Goal: Information Seeking & Learning: Learn about a topic

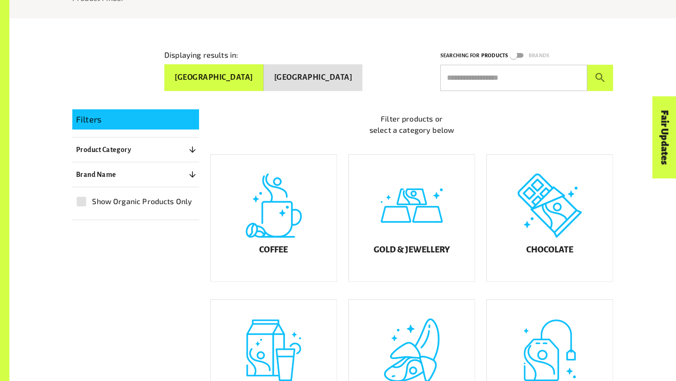
scroll to position [147, 0]
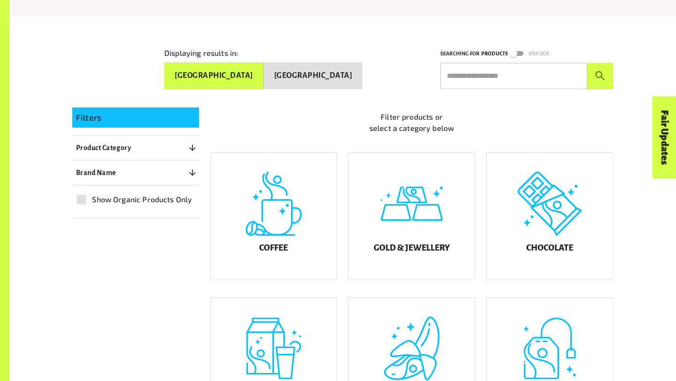
click at [314, 72] on button "[GEOGRAPHIC_DATA]" at bounding box center [313, 75] width 99 height 27
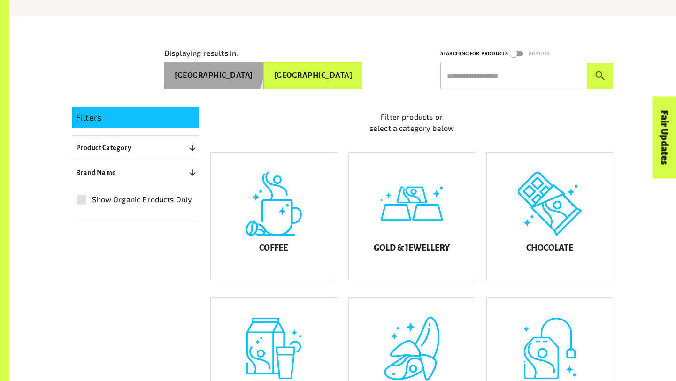
click at [264, 65] on button "[GEOGRAPHIC_DATA]" at bounding box center [214, 75] width 100 height 27
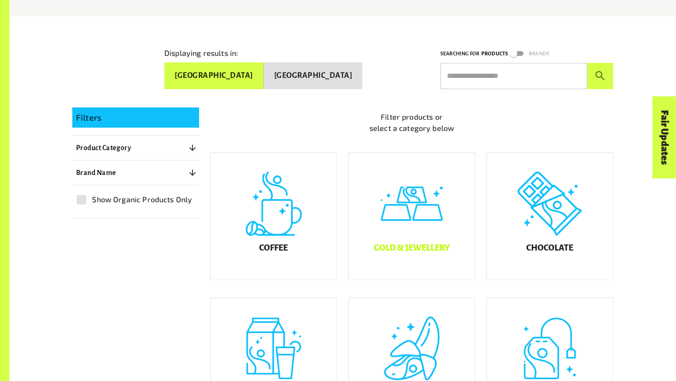
click at [445, 187] on div "Gold & Jewellery" at bounding box center [412, 216] width 126 height 127
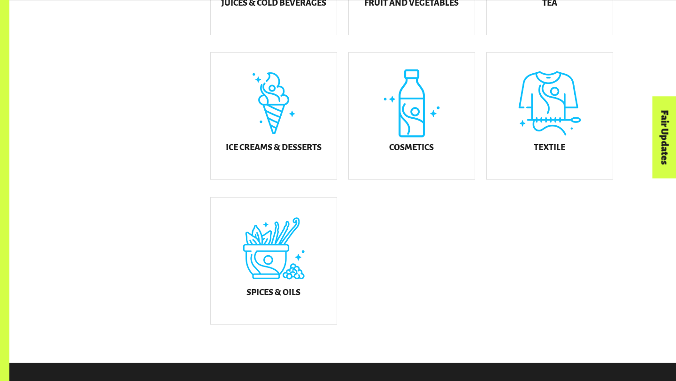
scroll to position [539, 0]
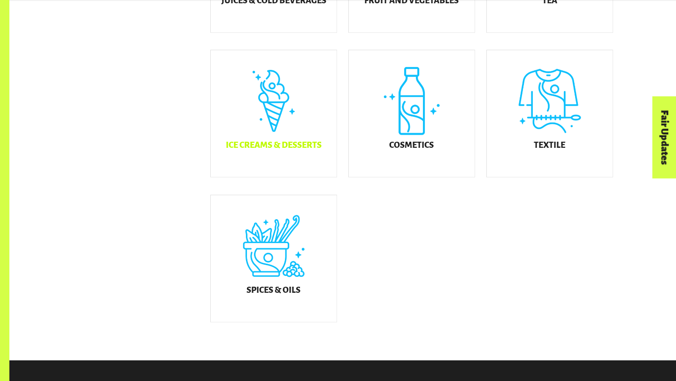
click at [303, 132] on div "Ice Creams & Desserts" at bounding box center [274, 113] width 126 height 127
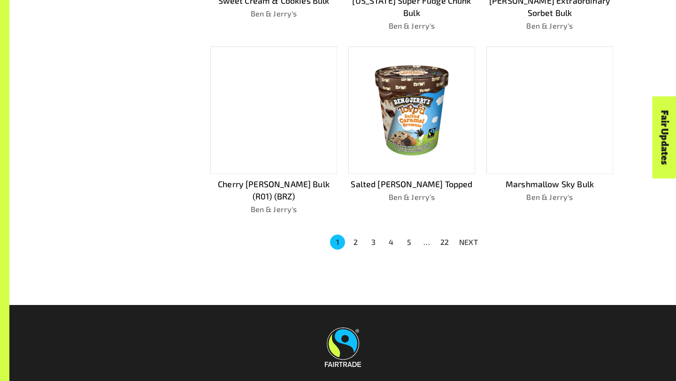
scroll to position [630, 0]
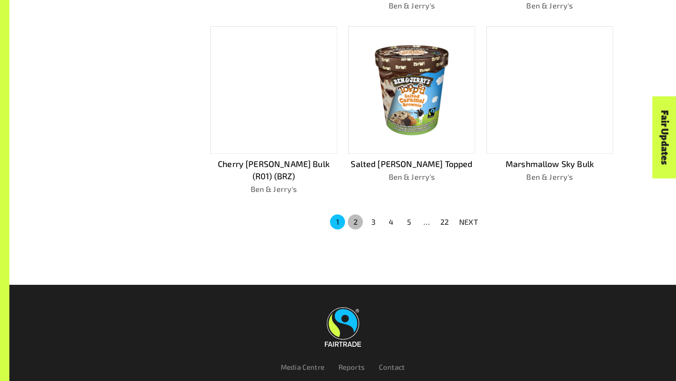
click at [355, 215] on button "2" at bounding box center [355, 222] width 15 height 15
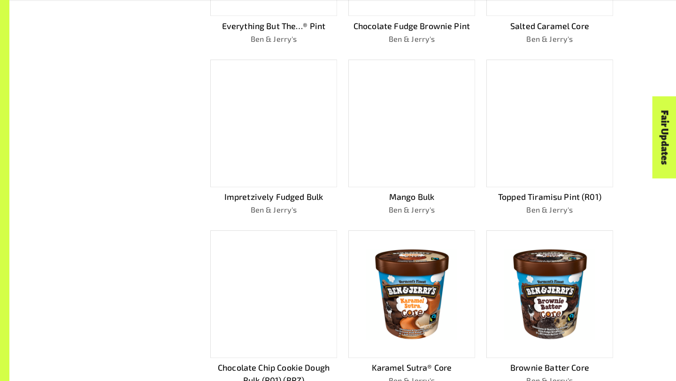
scroll to position [663, 0]
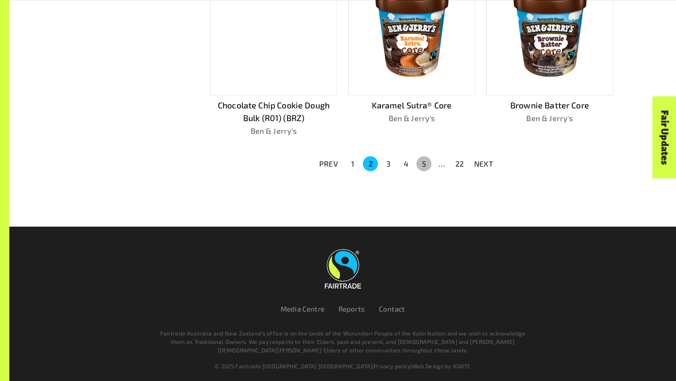
click at [420, 163] on button "5" at bounding box center [423, 163] width 15 height 15
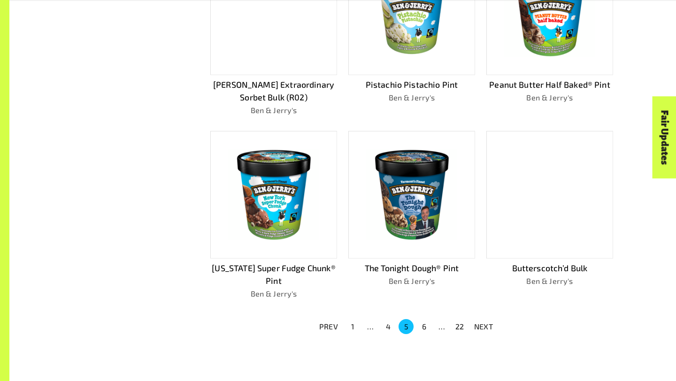
scroll to position [553, 0]
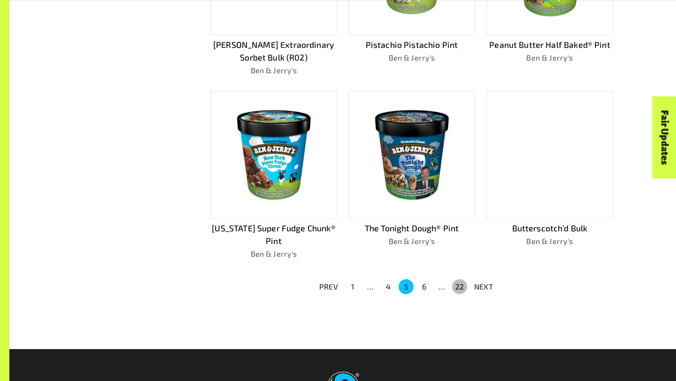
click at [465, 280] on button "22" at bounding box center [459, 286] width 15 height 15
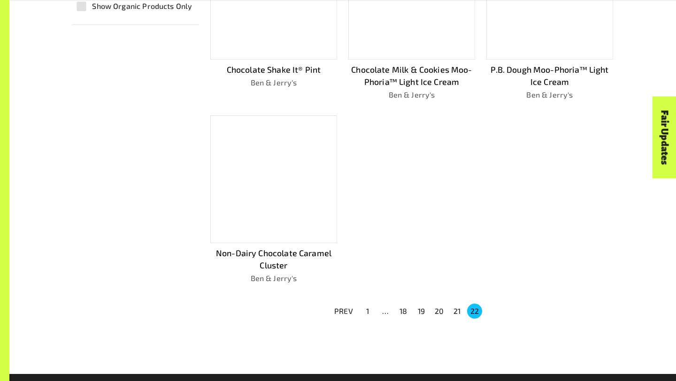
scroll to position [383, 0]
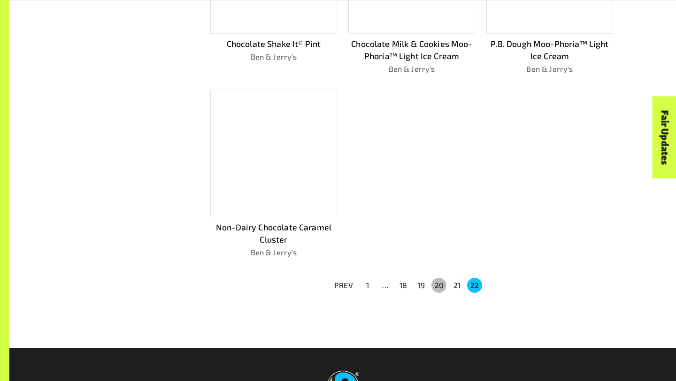
click at [433, 279] on button "20" at bounding box center [438, 285] width 15 height 15
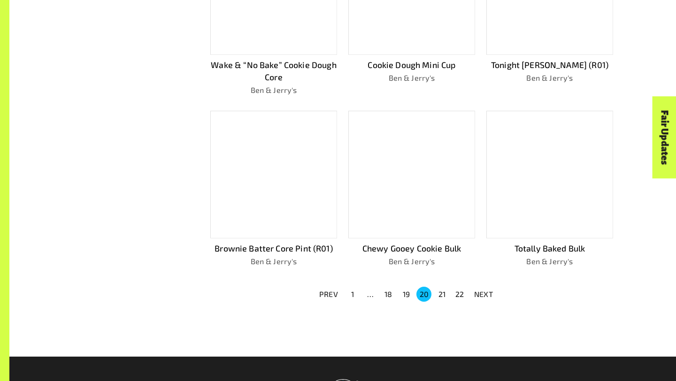
scroll to position [648, 0]
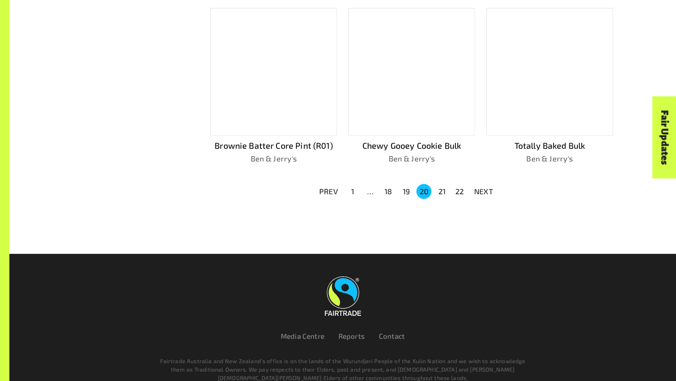
click at [402, 184] on button "19" at bounding box center [406, 191] width 15 height 15
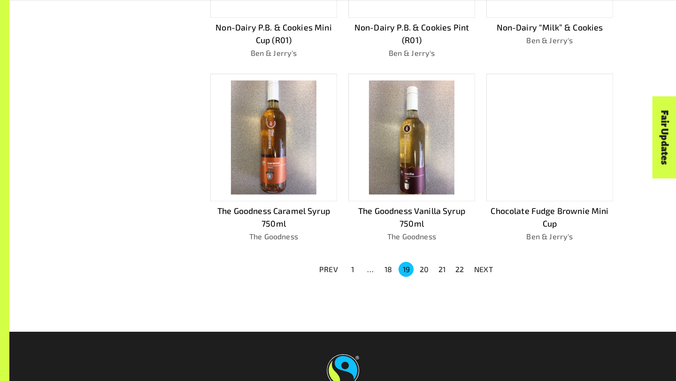
scroll to position [572, 0]
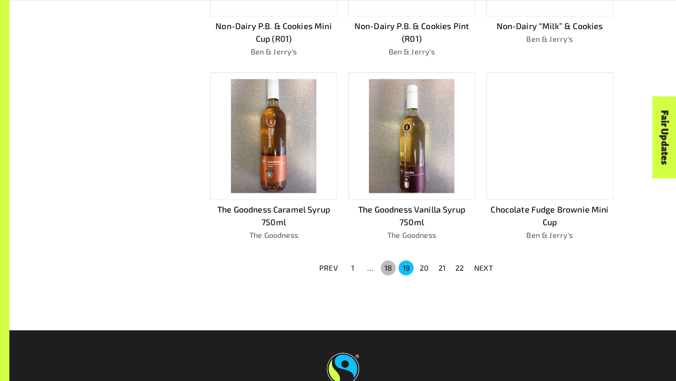
click at [391, 261] on button "18" at bounding box center [388, 268] width 15 height 15
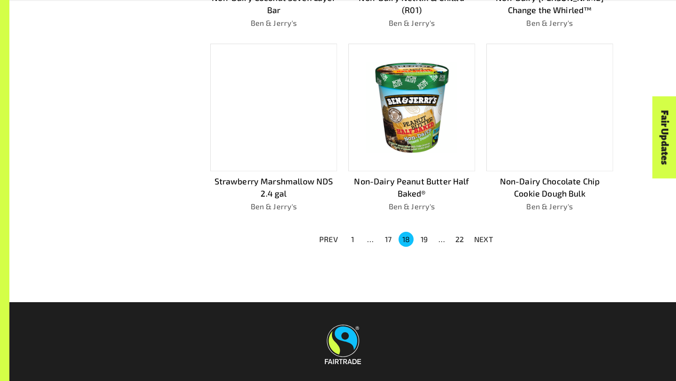
scroll to position [614, 0]
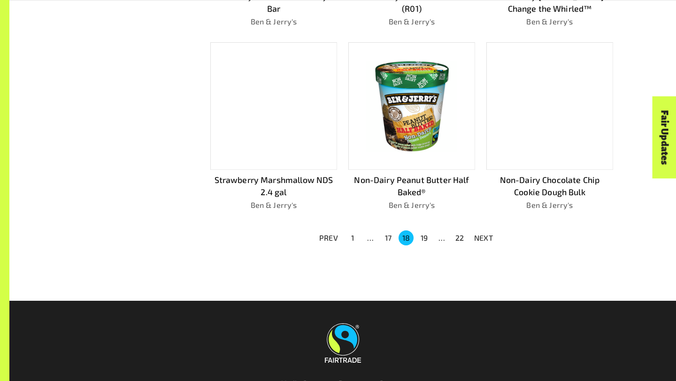
click at [352, 231] on button "1" at bounding box center [352, 237] width 15 height 15
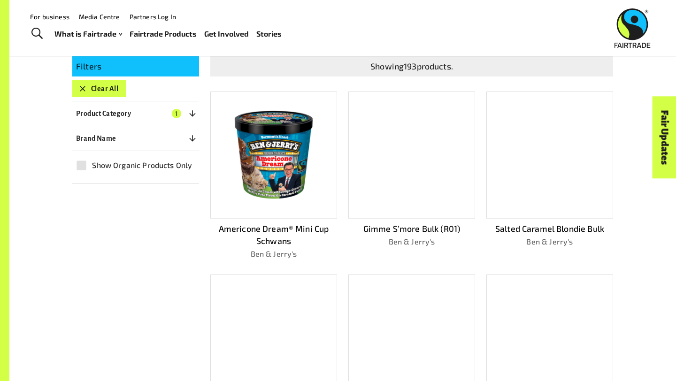
scroll to position [166, 0]
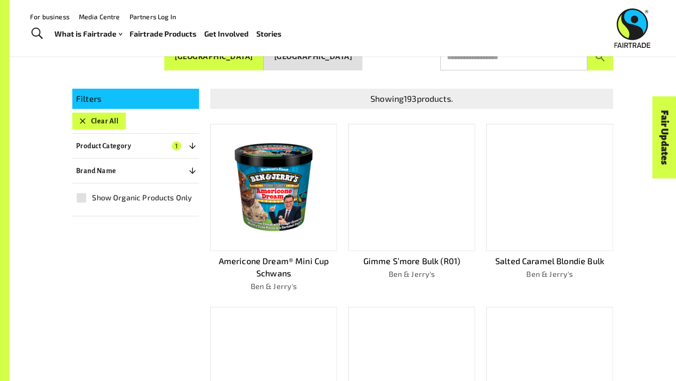
click at [452, 144] on div at bounding box center [411, 188] width 127 height 128
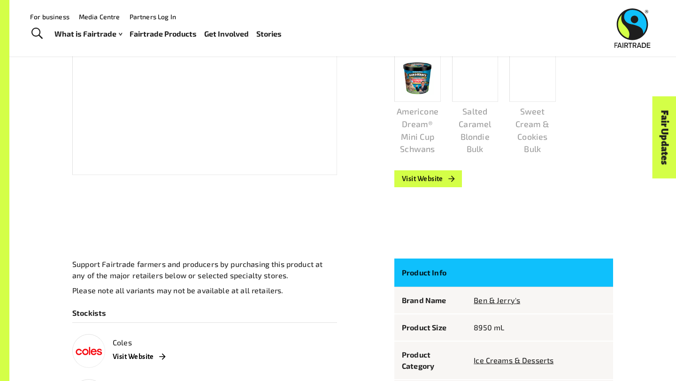
scroll to position [272, 0]
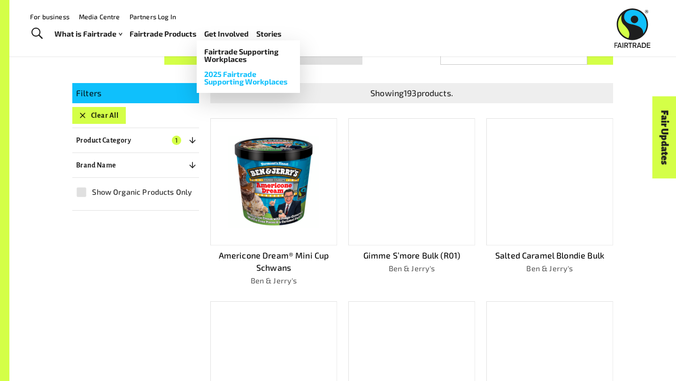
scroll to position [166, 0]
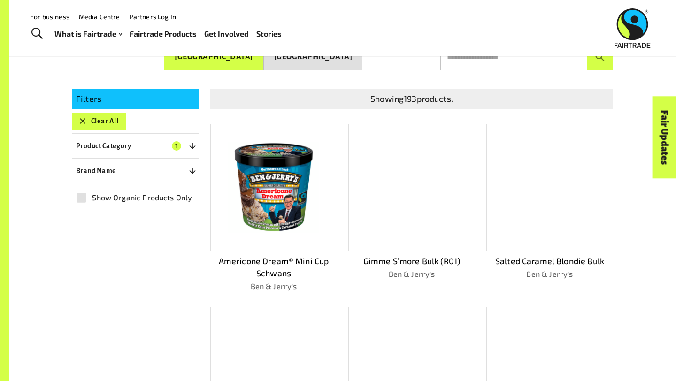
click at [269, 180] on img at bounding box center [273, 187] width 113 height 113
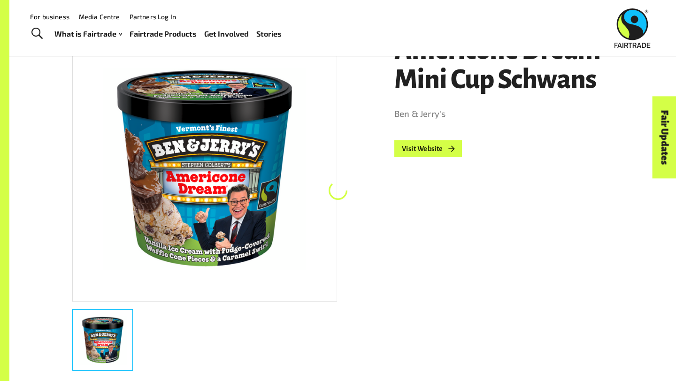
scroll to position [163, 0]
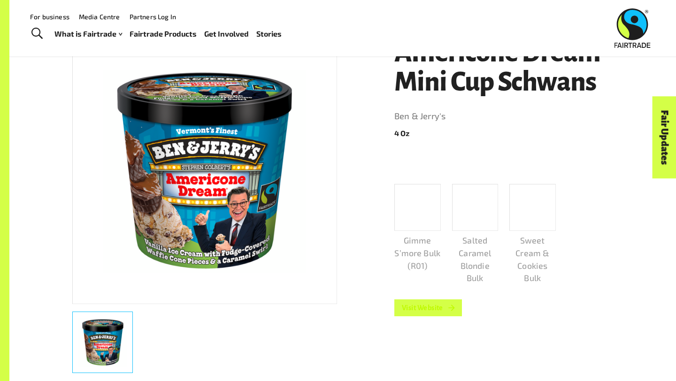
click at [416, 307] on link "Visit Website" at bounding box center [428, 307] width 68 height 17
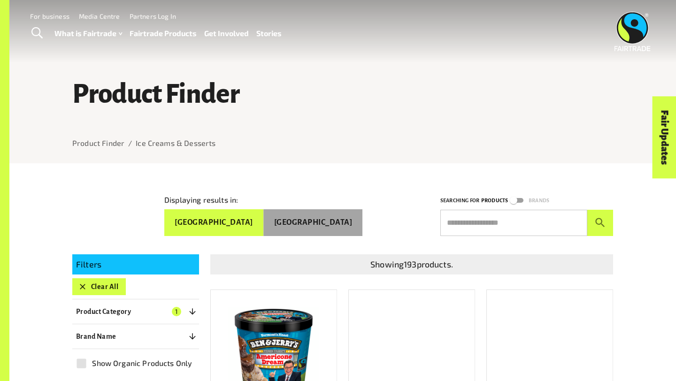
click at [348, 227] on button "[GEOGRAPHIC_DATA]" at bounding box center [313, 222] width 99 height 27
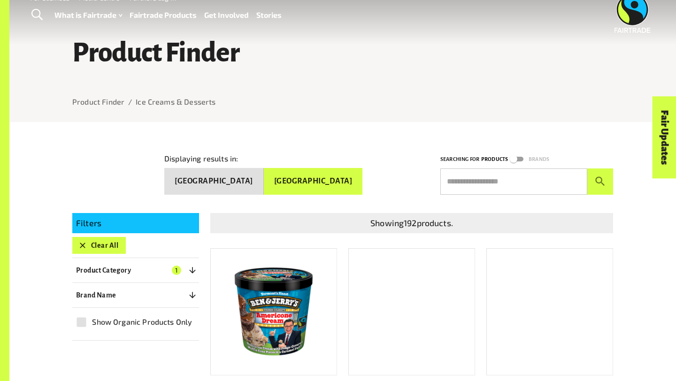
scroll to position [47, 0]
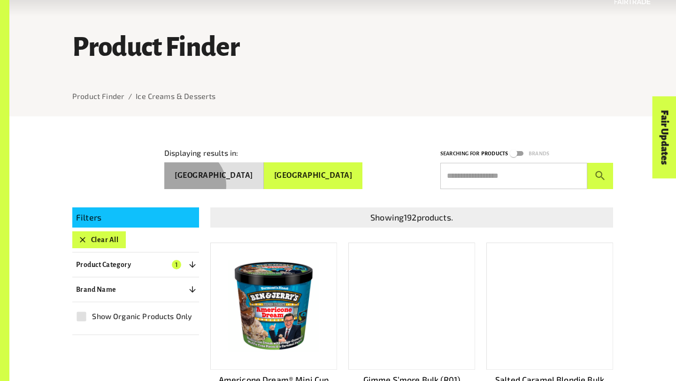
click at [264, 182] on button "[GEOGRAPHIC_DATA]" at bounding box center [214, 175] width 100 height 27
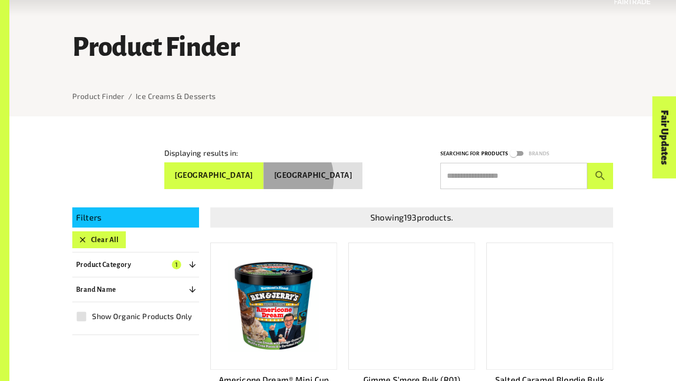
click at [310, 174] on button "[GEOGRAPHIC_DATA]" at bounding box center [313, 175] width 99 height 27
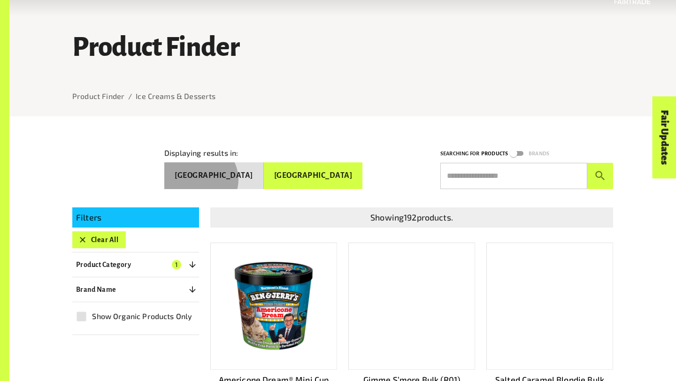
click at [264, 175] on button "[GEOGRAPHIC_DATA]" at bounding box center [214, 175] width 100 height 27
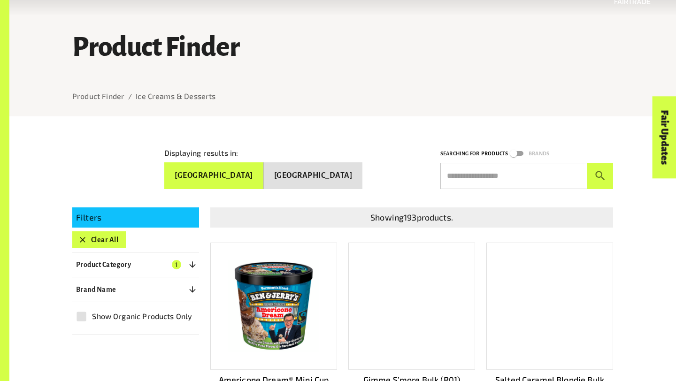
click at [237, 278] on img at bounding box center [273, 306] width 113 height 113
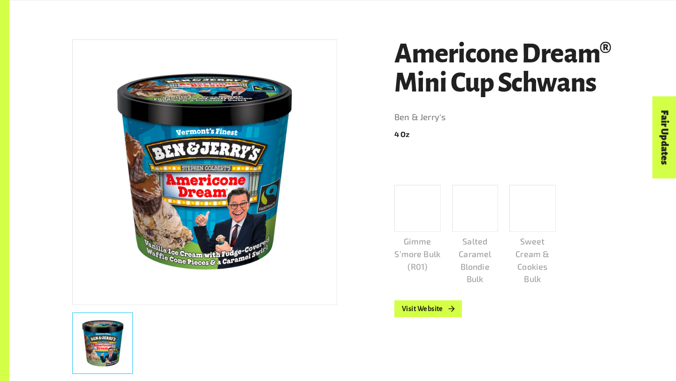
scroll to position [163, 0]
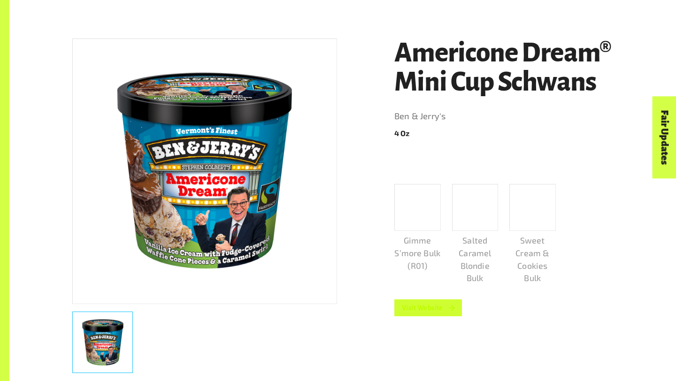
click at [416, 307] on link "Visit Website" at bounding box center [428, 307] width 68 height 17
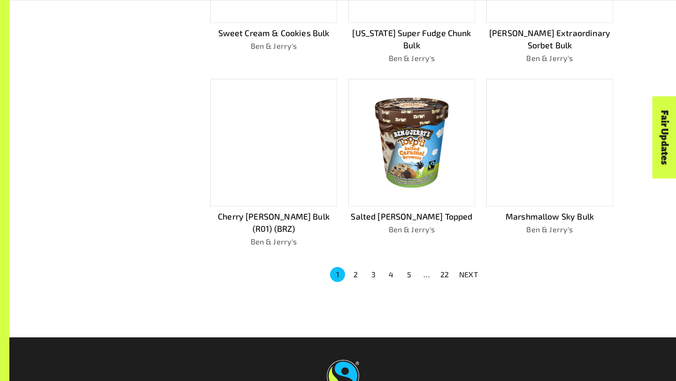
scroll to position [579, 0]
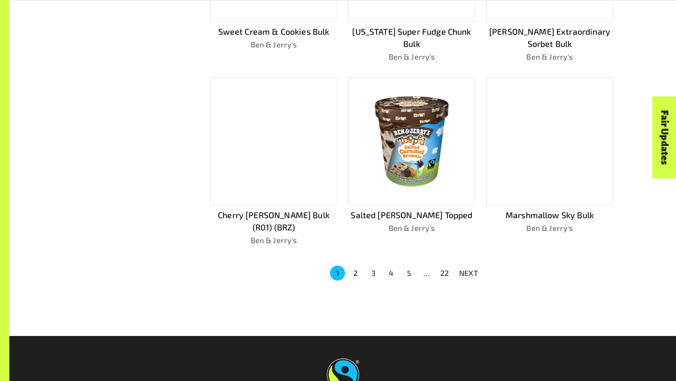
click at [358, 266] on button "2" at bounding box center [355, 273] width 15 height 15
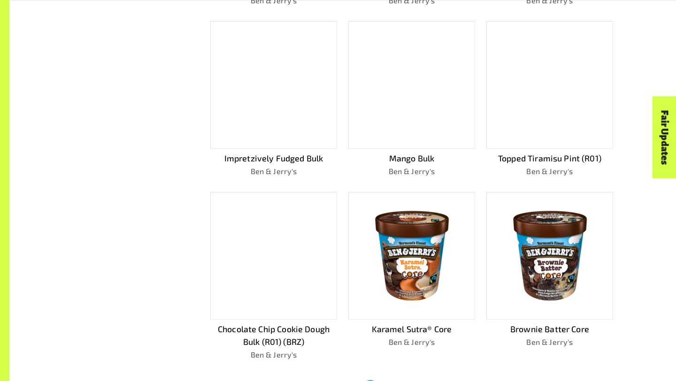
scroll to position [663, 0]
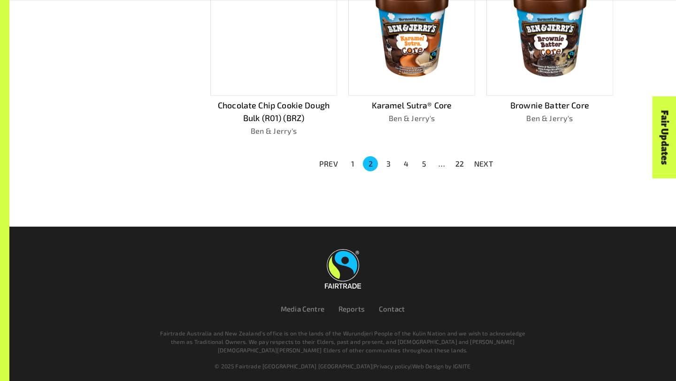
click at [380, 161] on li "3" at bounding box center [388, 163] width 18 height 15
click at [393, 161] on button "3" at bounding box center [388, 163] width 15 height 15
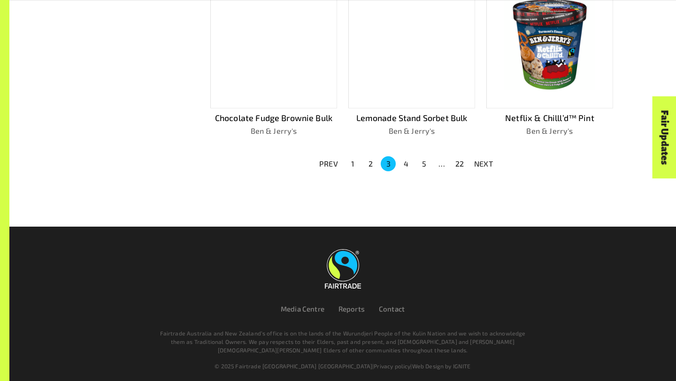
click at [404, 156] on button "4" at bounding box center [406, 163] width 15 height 15
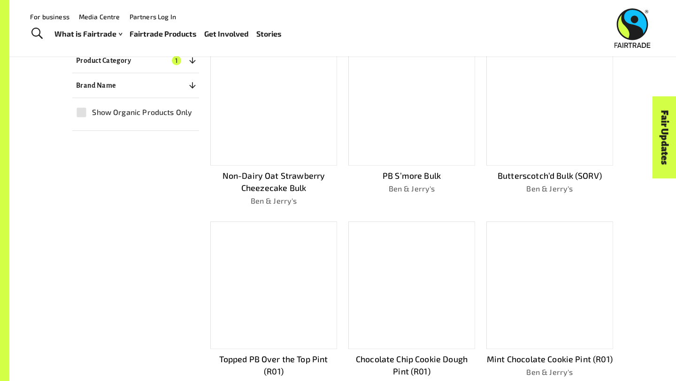
scroll to position [676, 0]
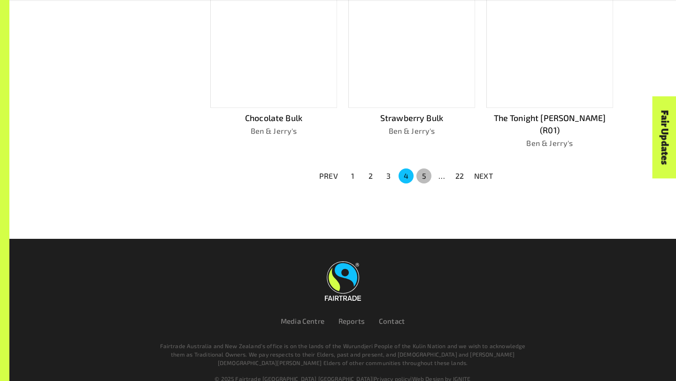
click at [425, 169] on button "5" at bounding box center [423, 176] width 15 height 15
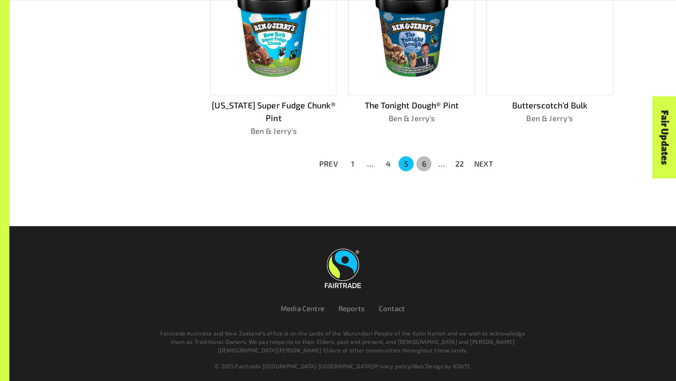
click at [429, 161] on button "6" at bounding box center [423, 163] width 15 height 15
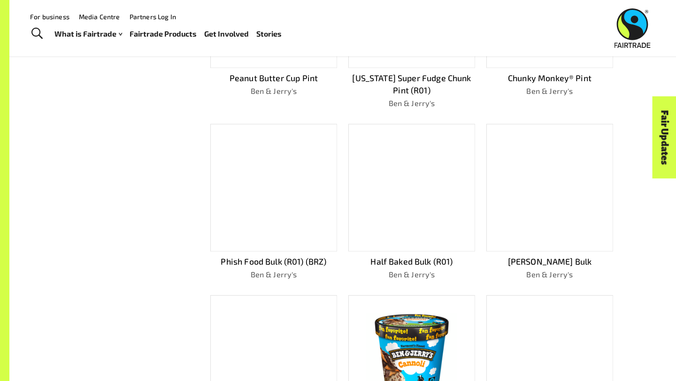
scroll to position [663, 0]
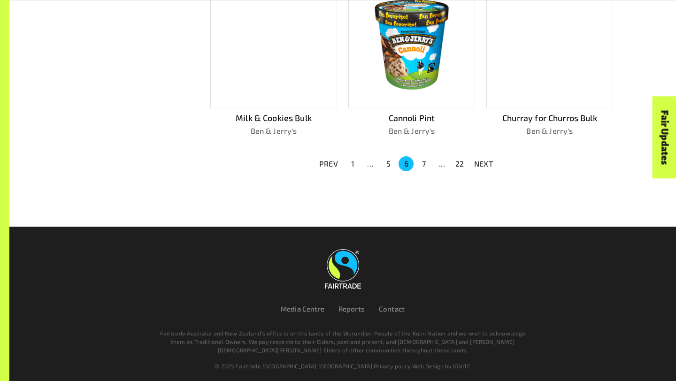
click at [425, 163] on button "7" at bounding box center [423, 163] width 15 height 15
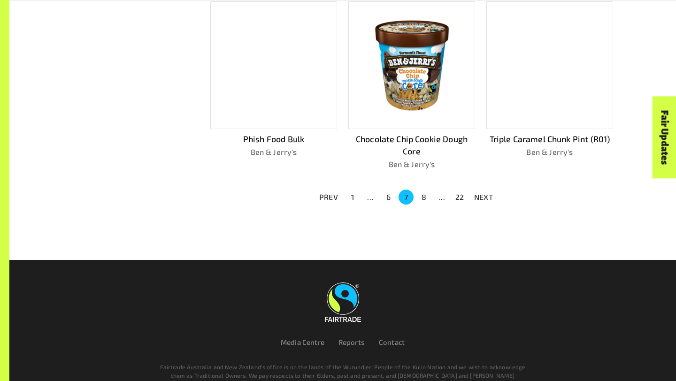
scroll to position [656, 0]
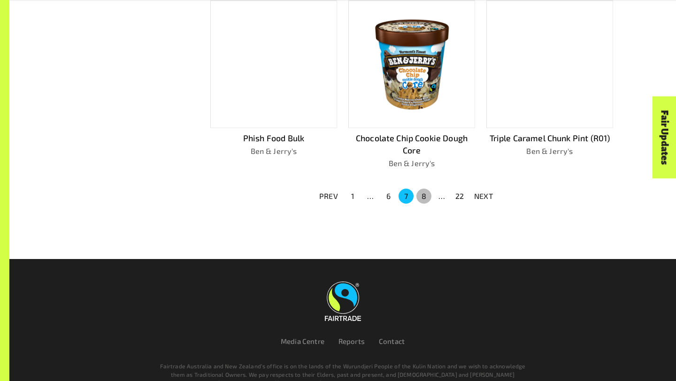
click at [422, 198] on button "8" at bounding box center [423, 196] width 15 height 15
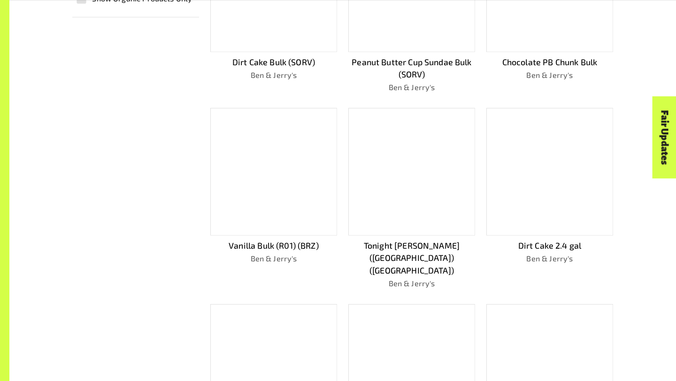
scroll to position [676, 0]
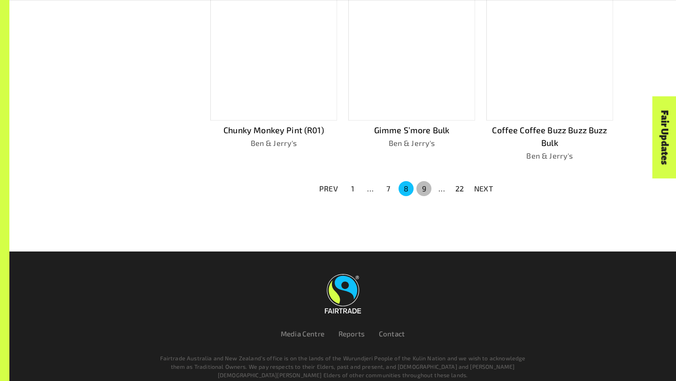
click at [424, 181] on button "9" at bounding box center [423, 188] width 15 height 15
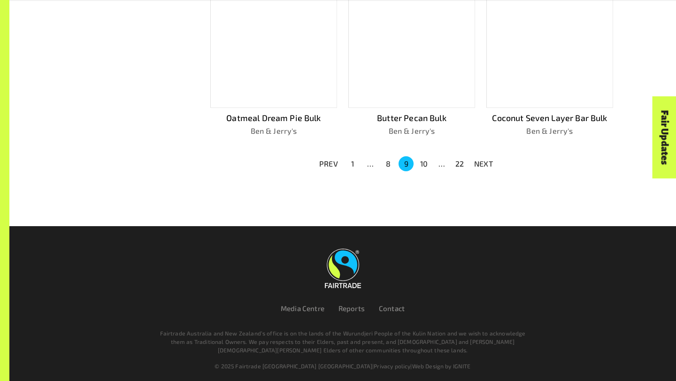
click at [419, 159] on button "10" at bounding box center [423, 163] width 15 height 15
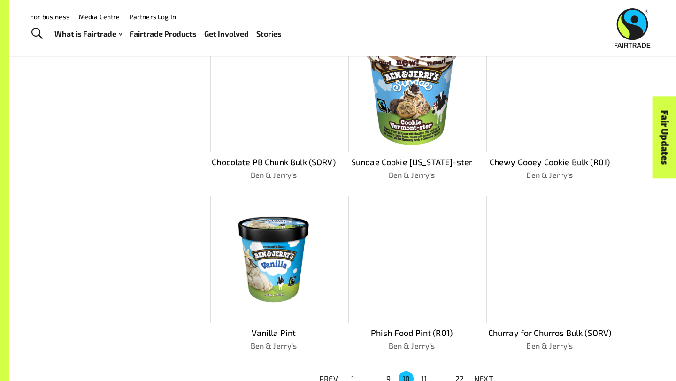
scroll to position [663, 0]
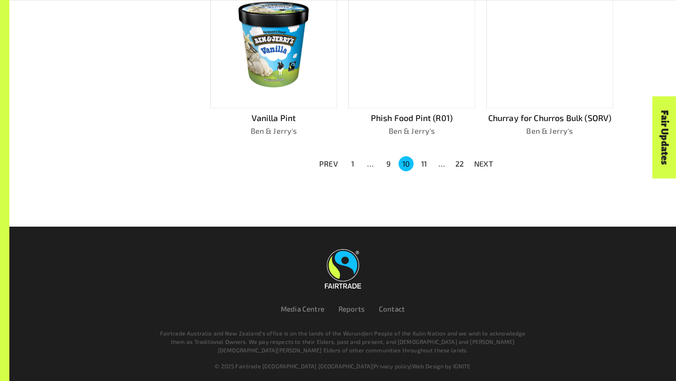
click at [421, 163] on button "11" at bounding box center [423, 163] width 15 height 15
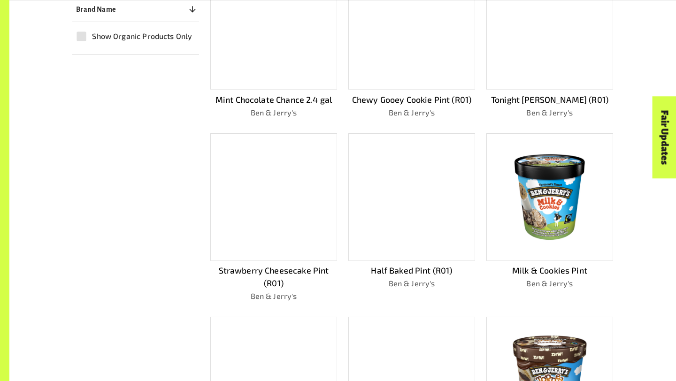
scroll to position [676, 0]
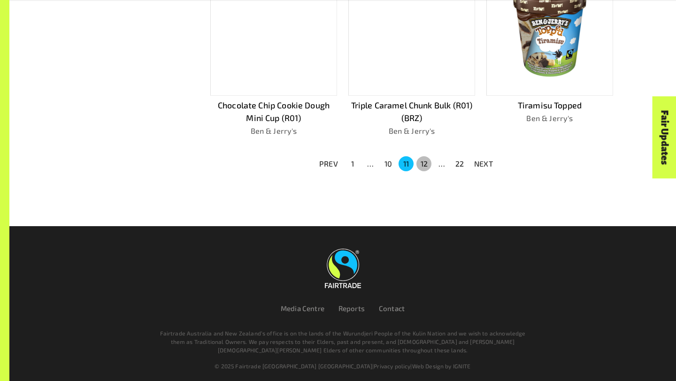
click at [423, 156] on button "12" at bounding box center [423, 163] width 15 height 15
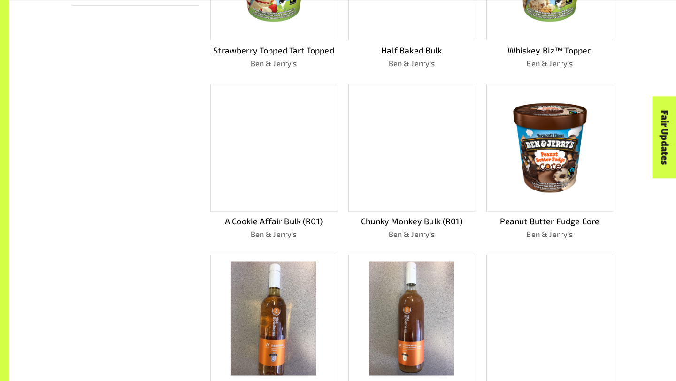
scroll to position [663, 0]
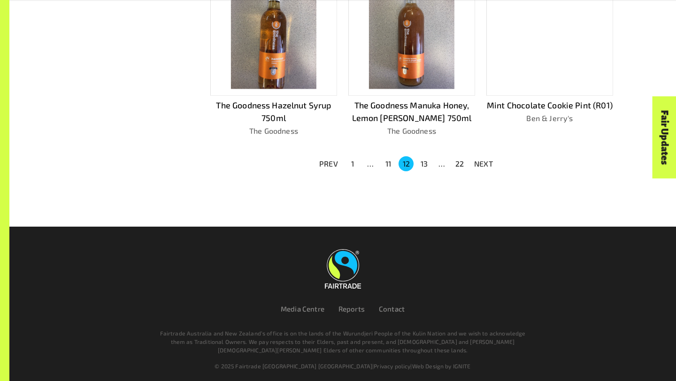
click at [426, 160] on button "13" at bounding box center [423, 163] width 15 height 15
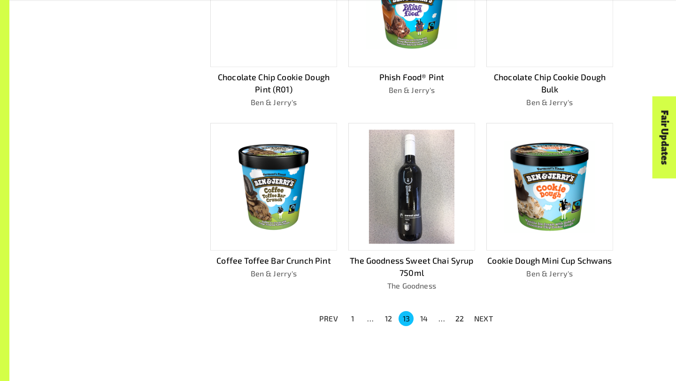
scroll to position [689, 0]
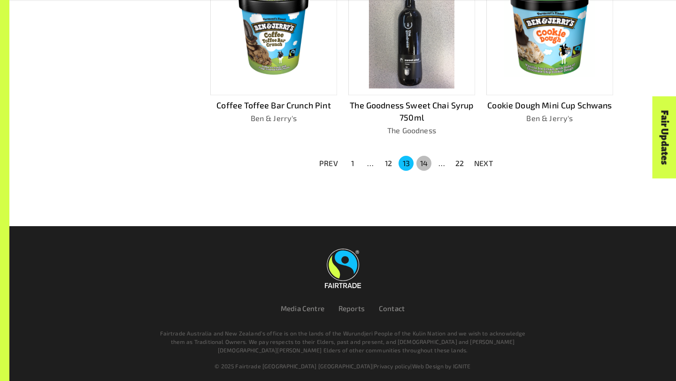
click at [420, 161] on button "14" at bounding box center [423, 163] width 15 height 15
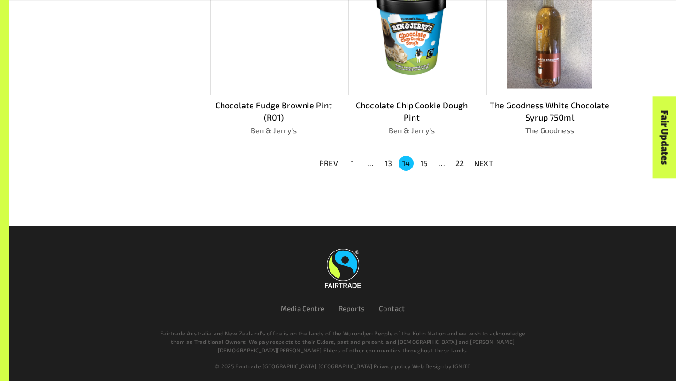
click at [424, 156] on button "15" at bounding box center [423, 163] width 15 height 15
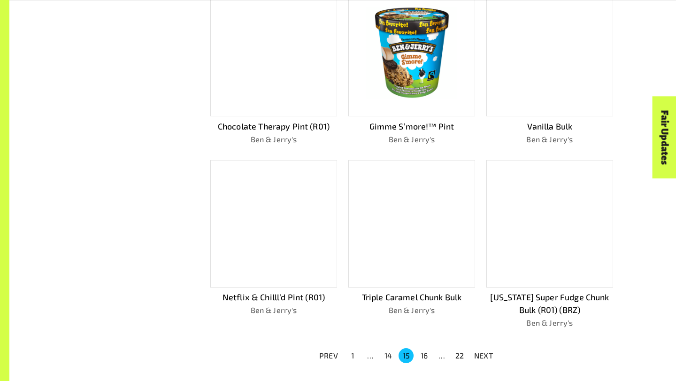
scroll to position [676, 0]
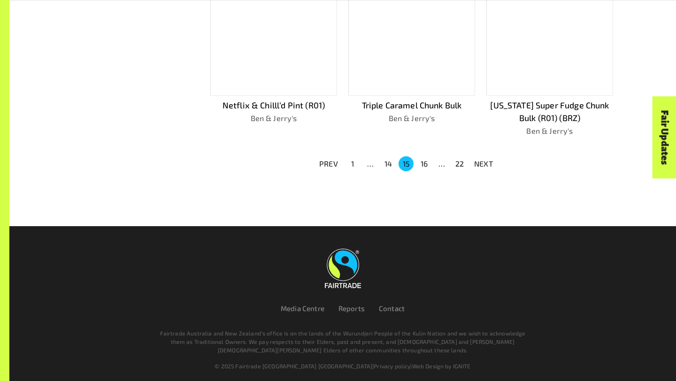
click at [457, 163] on button "22" at bounding box center [459, 163] width 15 height 15
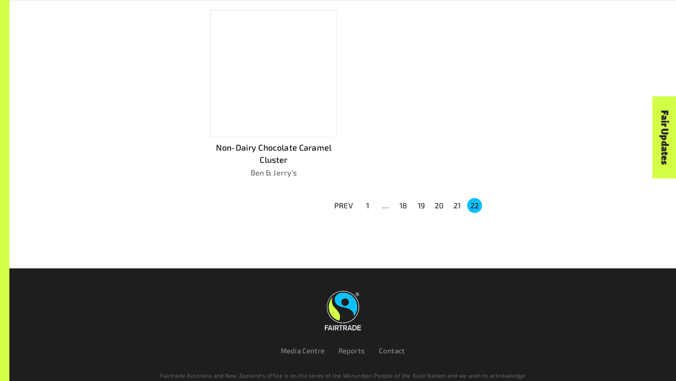
scroll to position [491, 0]
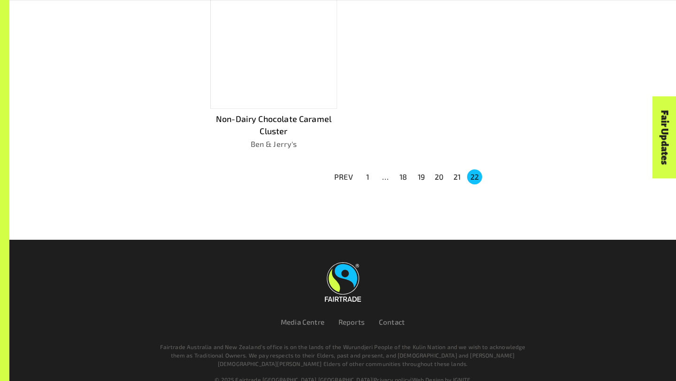
click at [438, 173] on button "20" at bounding box center [438, 176] width 15 height 15
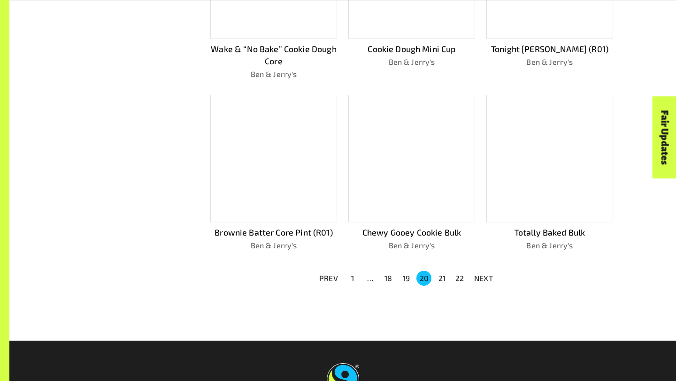
scroll to position [663, 0]
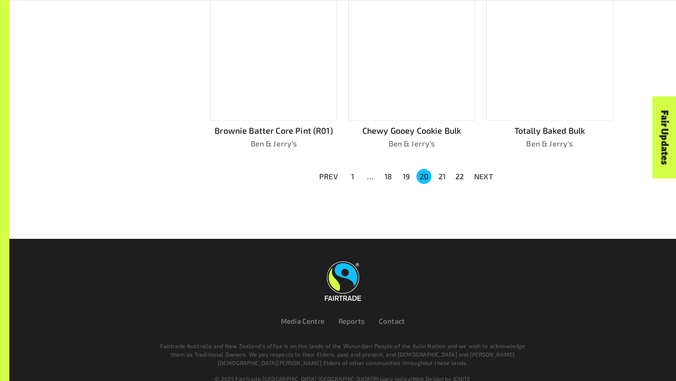
click at [400, 169] on button "19" at bounding box center [406, 176] width 15 height 15
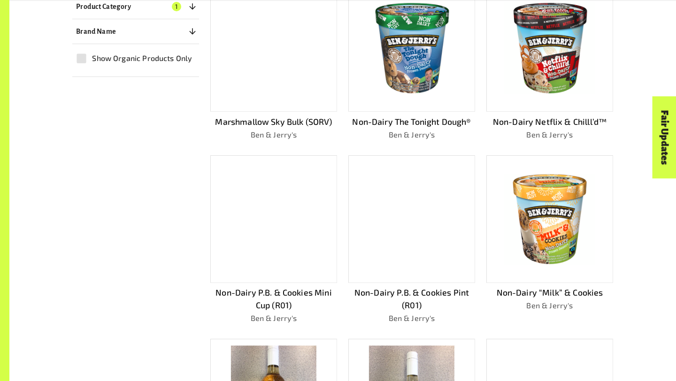
scroll to position [676, 0]
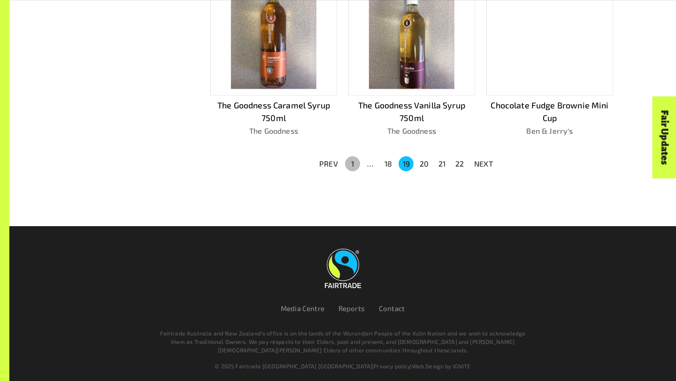
click at [356, 163] on button "1" at bounding box center [352, 163] width 15 height 15
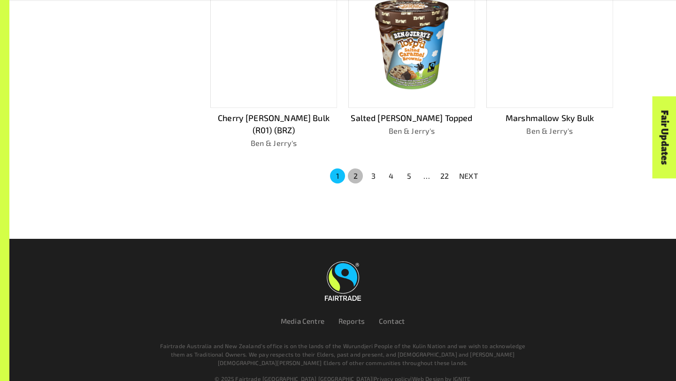
click at [359, 169] on button "2" at bounding box center [355, 176] width 15 height 15
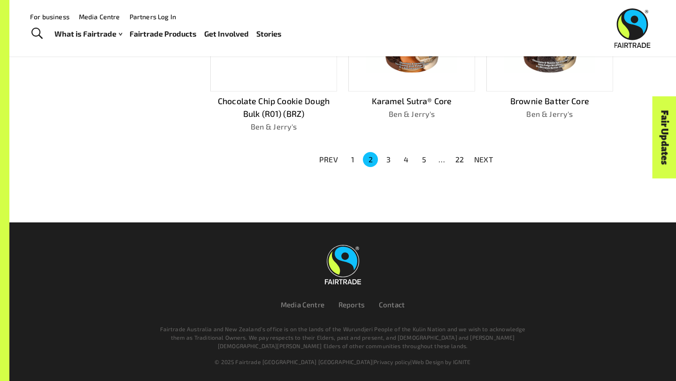
scroll to position [663, 0]
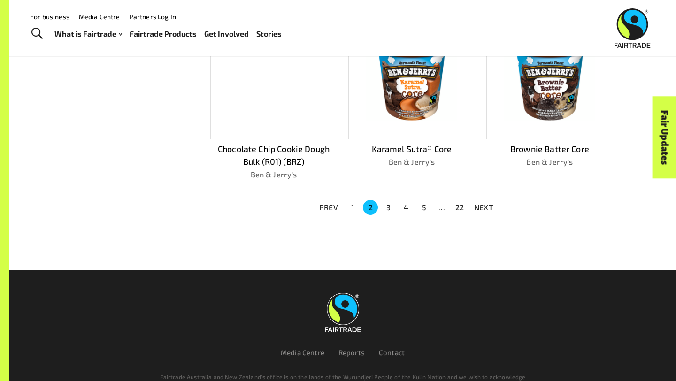
click at [333, 92] on div at bounding box center [273, 76] width 127 height 128
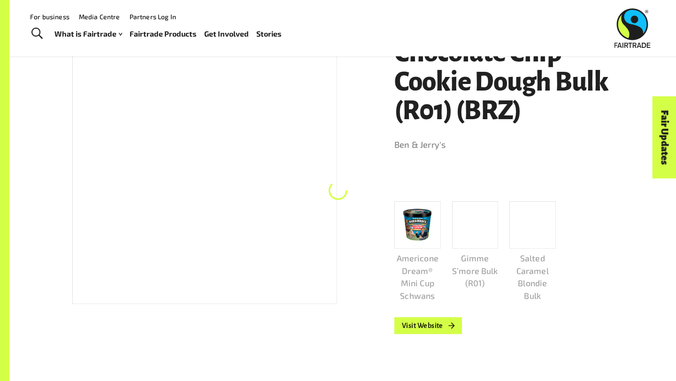
scroll to position [163, 0]
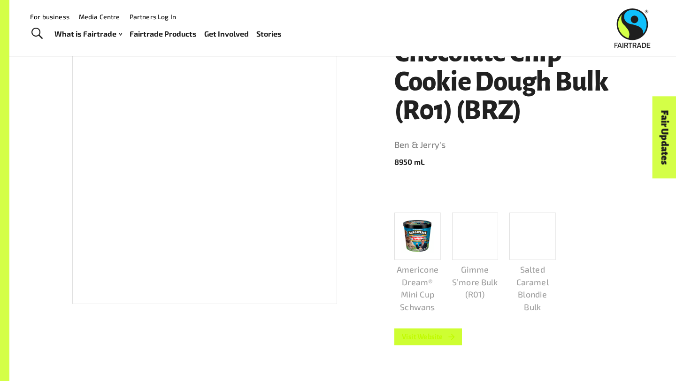
click at [426, 330] on link "Visit Website" at bounding box center [428, 337] width 68 height 17
